Goal: Check status: Check status

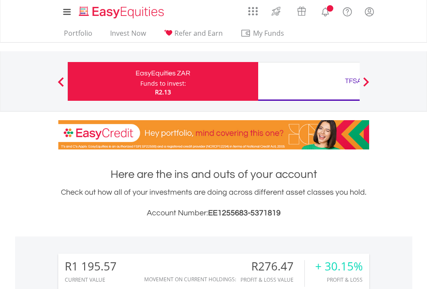
scroll to position [83, 135]
click at [140, 82] on div "Funds to invest:" at bounding box center [163, 83] width 46 height 9
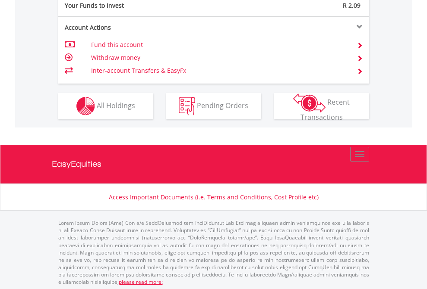
scroll to position [862, 0]
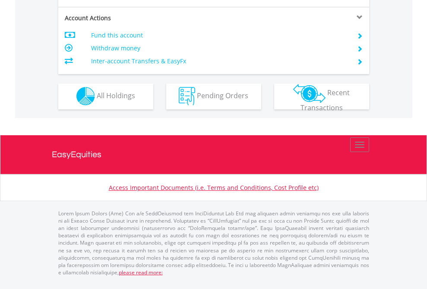
scroll to position [807, 0]
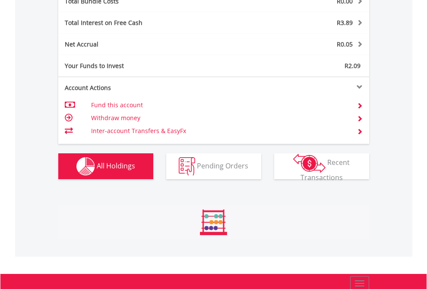
scroll to position [83, 135]
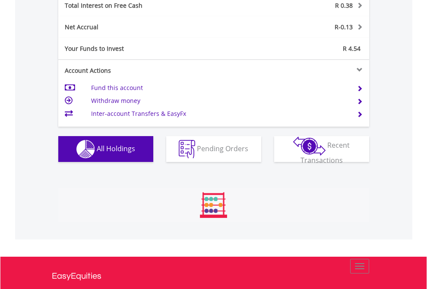
scroll to position [83, 135]
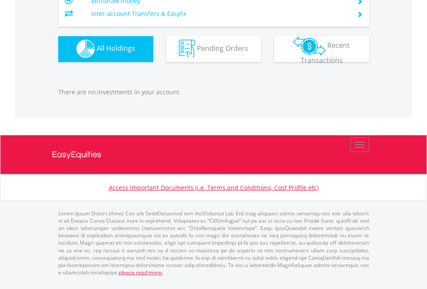
scroll to position [83, 135]
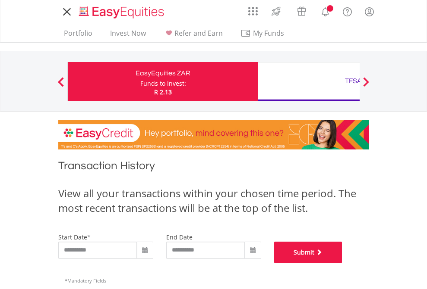
click at [342, 264] on button "Submit" at bounding box center [308, 253] width 68 height 22
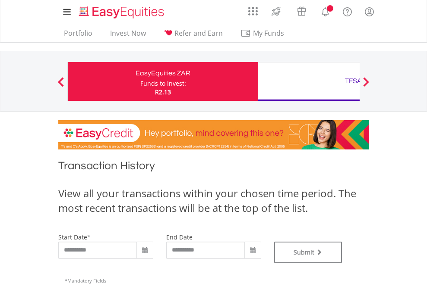
click at [308, 82] on div "TFSA" at bounding box center [353, 81] width 180 height 12
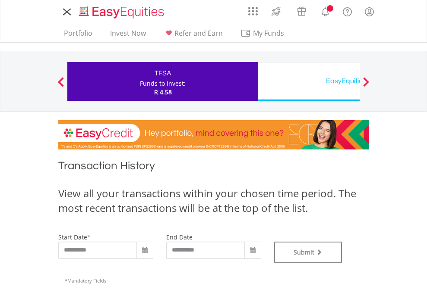
type input "**********"
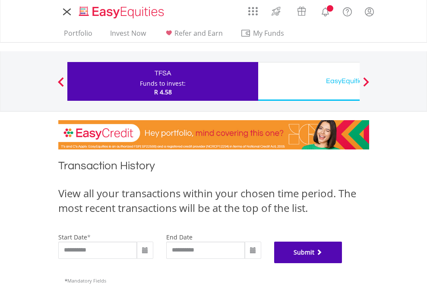
click at [342, 264] on button "Submit" at bounding box center [308, 253] width 68 height 22
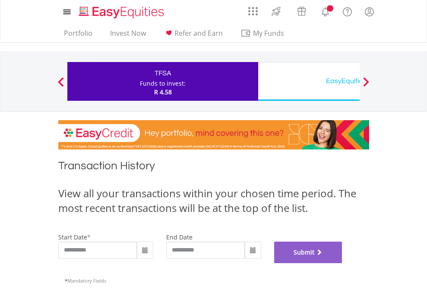
scroll to position [350, 0]
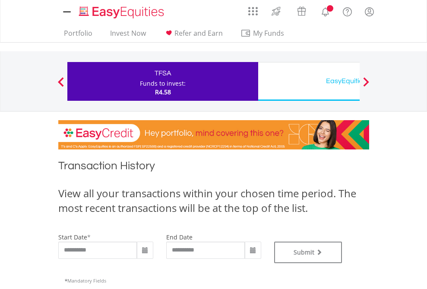
click at [308, 82] on div "EasyEquities USD" at bounding box center [353, 81] width 180 height 12
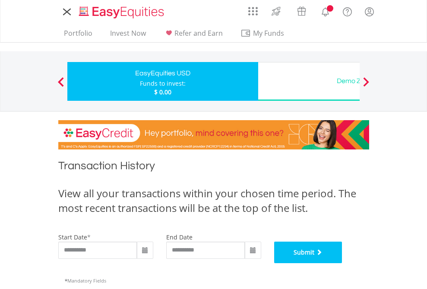
click at [342, 264] on button "Submit" at bounding box center [308, 253] width 68 height 22
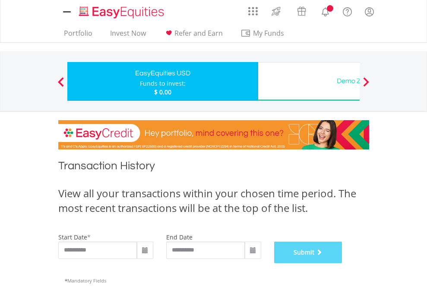
scroll to position [350, 0]
